Goal: Transaction & Acquisition: Purchase product/service

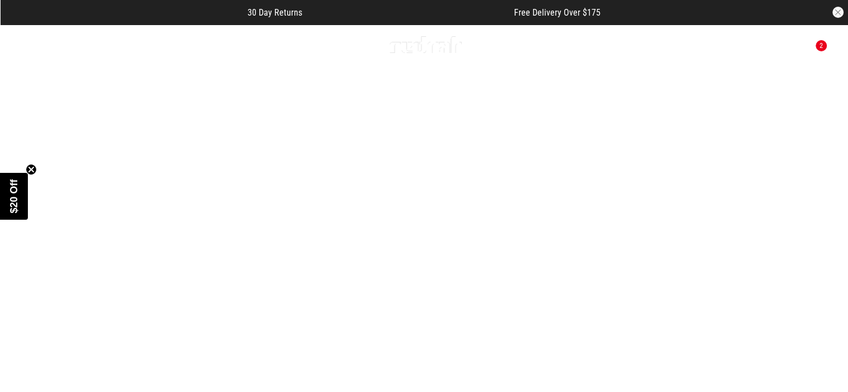
click at [17, 198] on span "$20 Off" at bounding box center [13, 196] width 11 height 34
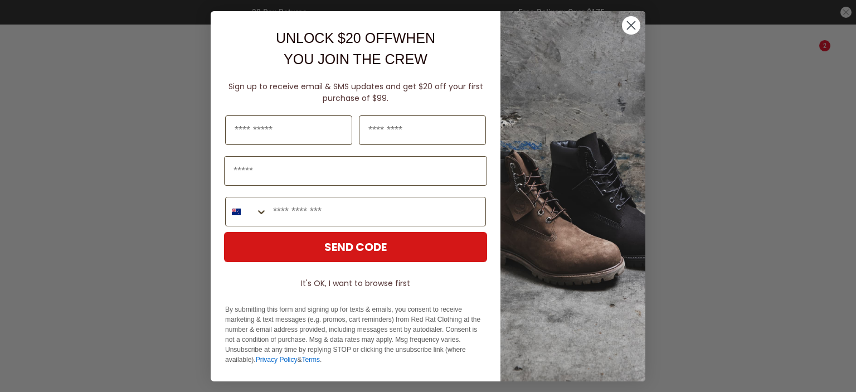
click at [622, 26] on circle "Close dialog" at bounding box center [631, 25] width 18 height 18
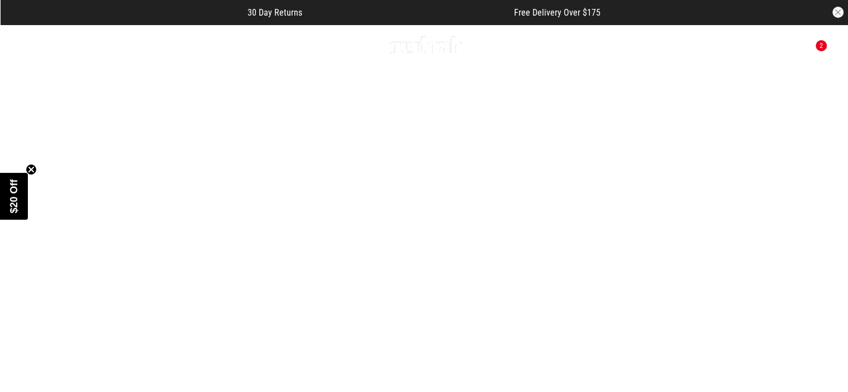
click at [826, 224] on button "Next slide" at bounding box center [822, 236] width 15 height 25
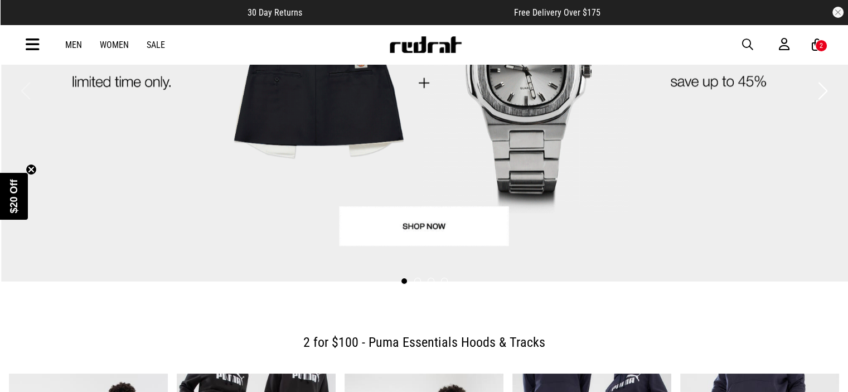
scroll to position [223, 0]
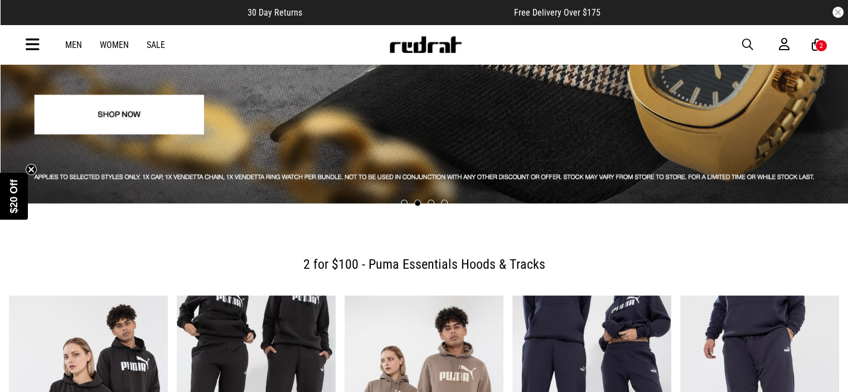
click at [416, 200] on span at bounding box center [417, 203] width 7 height 7
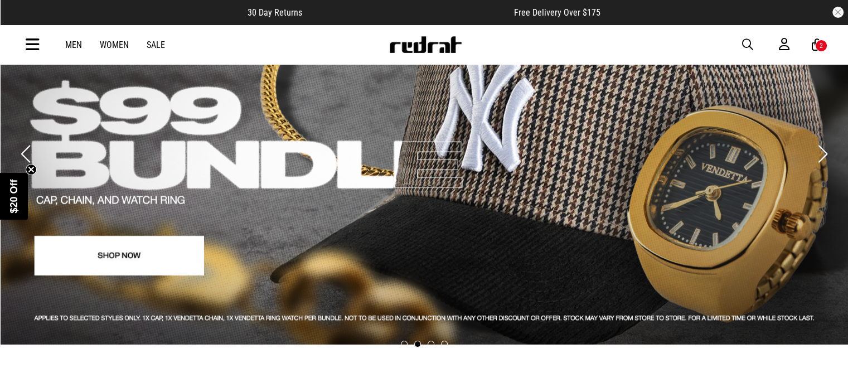
scroll to position [167, 0]
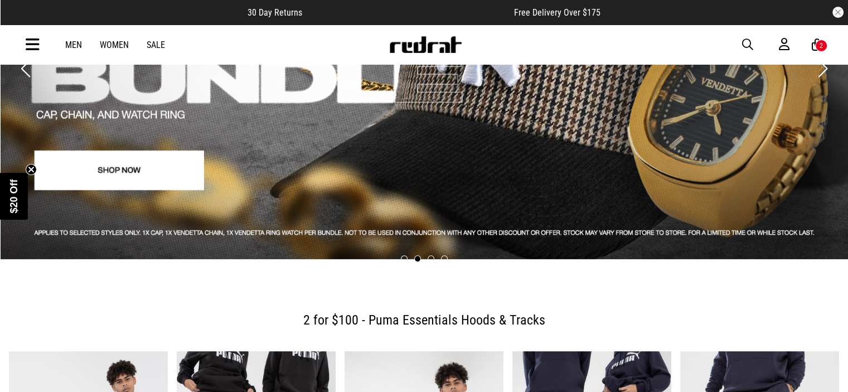
click at [433, 255] on span at bounding box center [431, 258] width 7 height 7
click at [432, 255] on span at bounding box center [431, 258] width 7 height 7
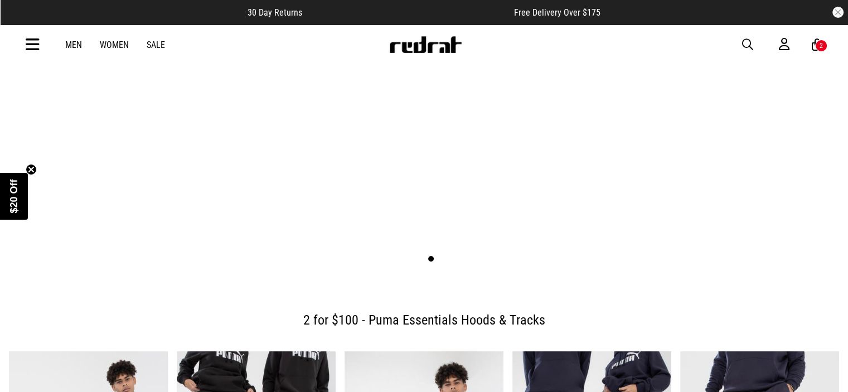
click at [445, 255] on span at bounding box center [444, 258] width 7 height 7
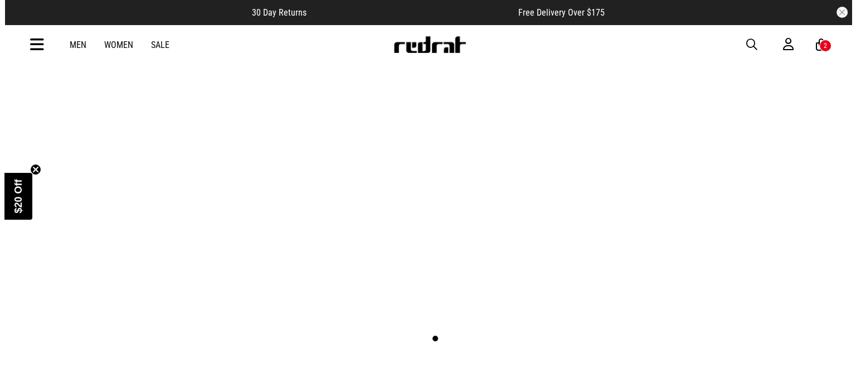
scroll to position [0, 0]
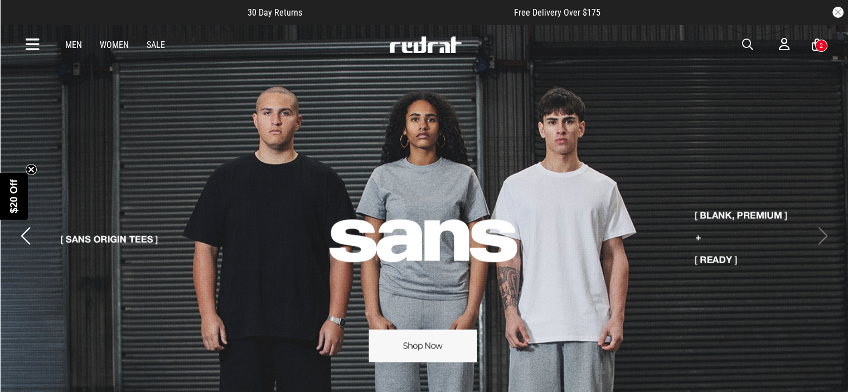
click at [818, 44] on div "2" at bounding box center [821, 46] width 12 height 12
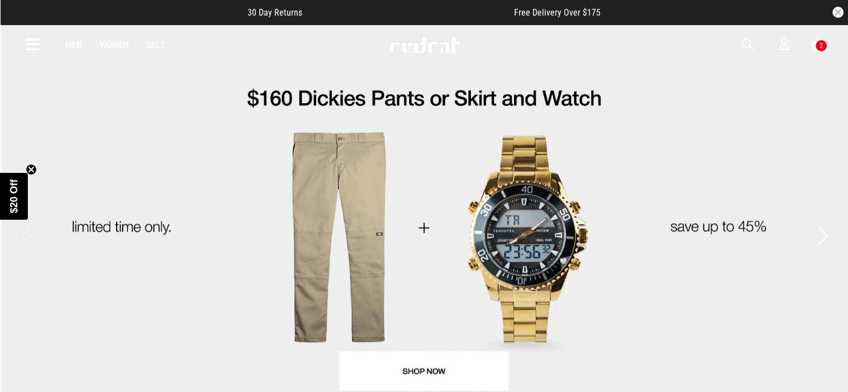
click at [822, 43] on div "2" at bounding box center [821, 46] width 3 height 8
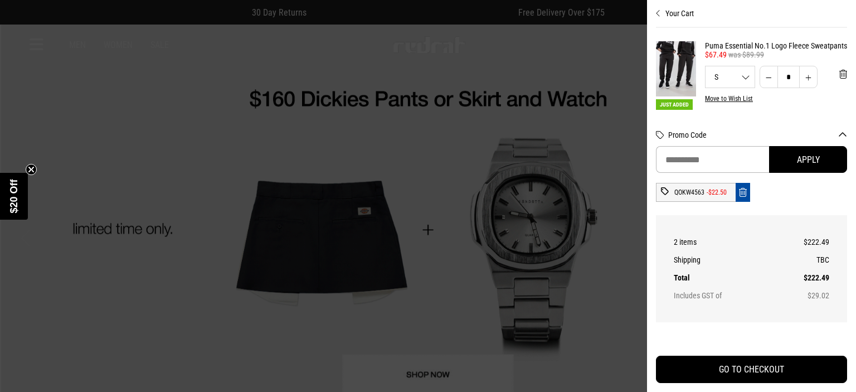
click at [737, 193] on button "Remove code" at bounding box center [743, 192] width 14 height 19
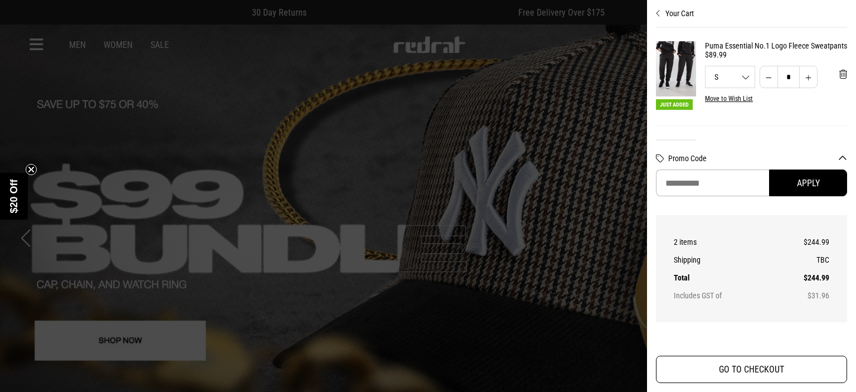
click at [740, 365] on button "GO TO CHECKOUT" at bounding box center [751, 369] width 191 height 27
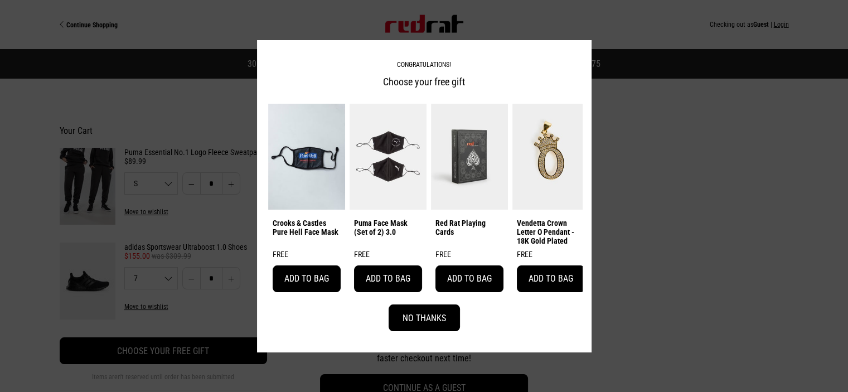
click at [433, 323] on button "No Thanks" at bounding box center [424, 317] width 71 height 27
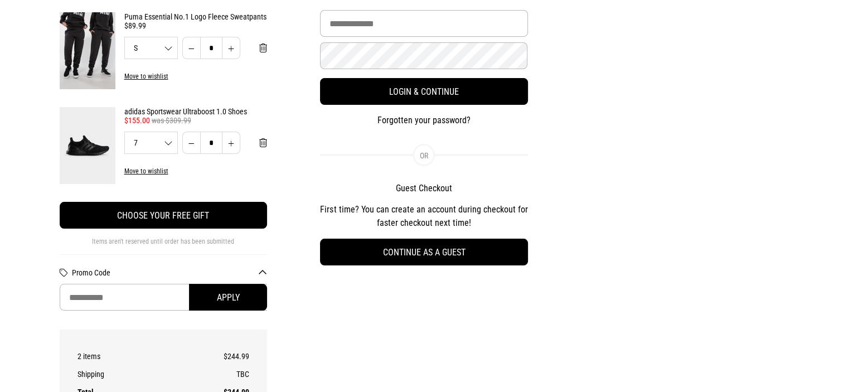
scroll to position [167, 0]
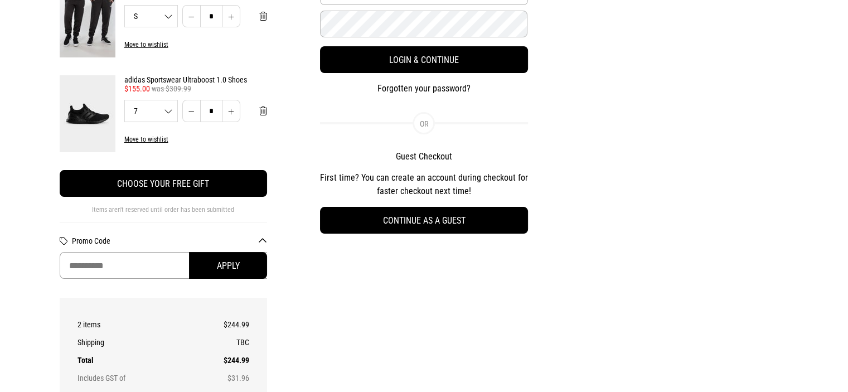
click at [117, 271] on input "Promo Code" at bounding box center [164, 265] width 208 height 27
paste input "********"
click at [211, 265] on button "Apply" at bounding box center [228, 265] width 78 height 27
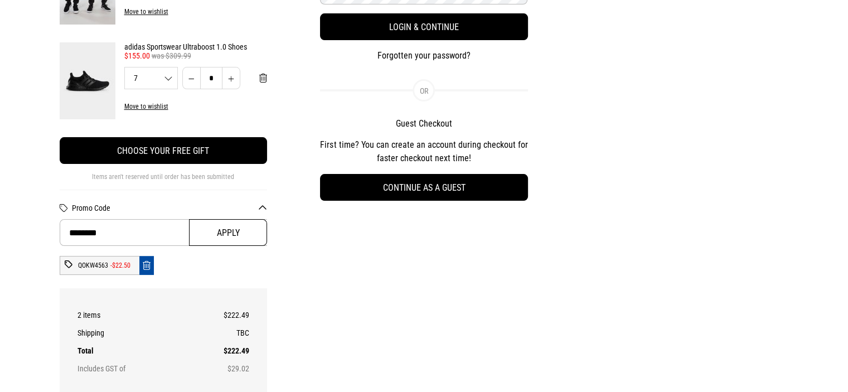
scroll to position [223, 0]
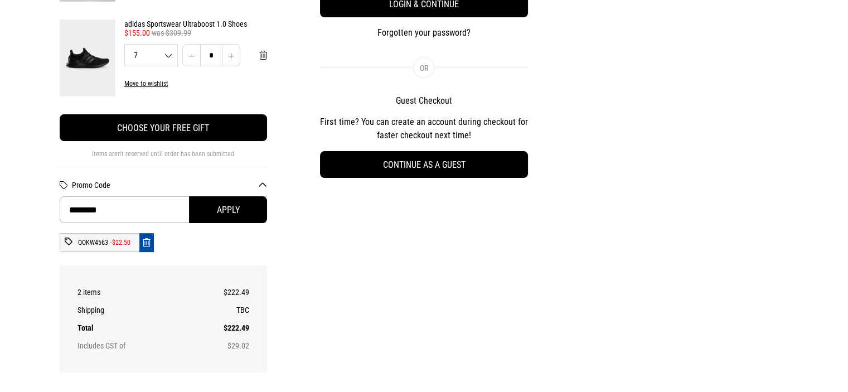
click at [147, 247] on icon "Remove code" at bounding box center [147, 243] width 8 height 11
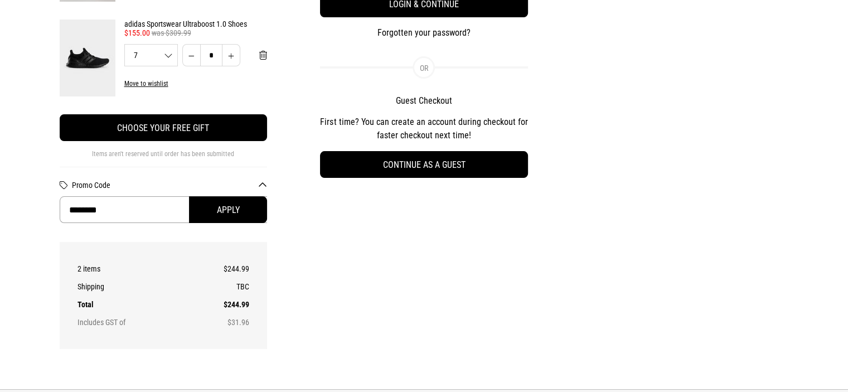
click at [45, 214] on div "Your Cart Puma Essential No.1 Logo Fleece Sweatpants $89.99 S S M L XL 2XL * * …" at bounding box center [163, 128] width 261 height 469
paste input "**"
type input "**********"
click at [238, 209] on button "Apply" at bounding box center [228, 209] width 78 height 27
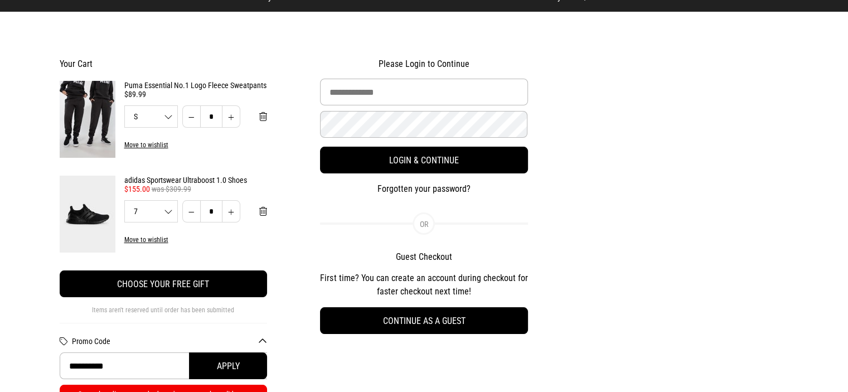
scroll to position [0, 0]
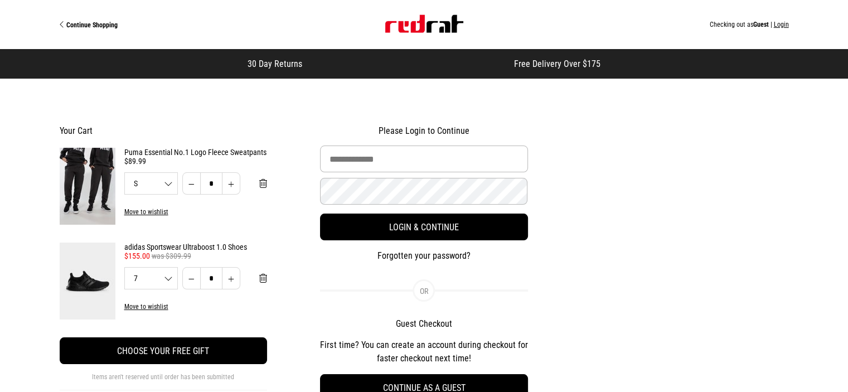
click at [426, 26] on img "Site" at bounding box center [424, 24] width 78 height 18
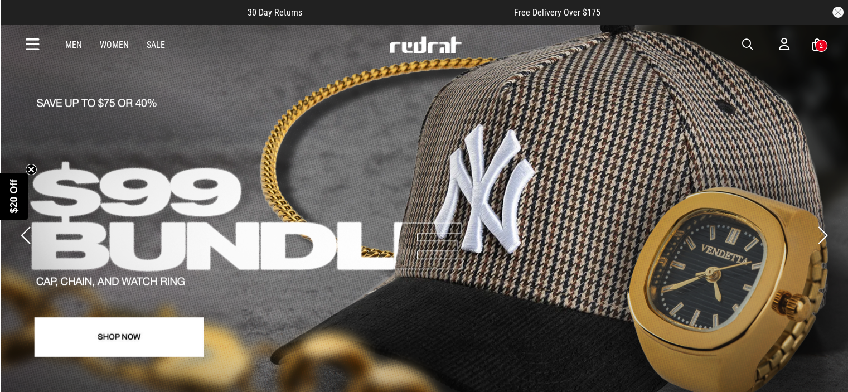
click at [176, 327] on link "2 / 4" at bounding box center [424, 224] width 848 height 403
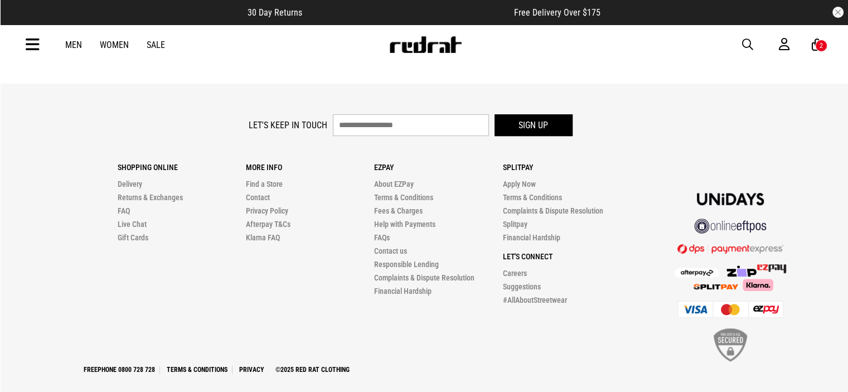
scroll to position [528, 0]
